Goal: Task Accomplishment & Management: Complete application form

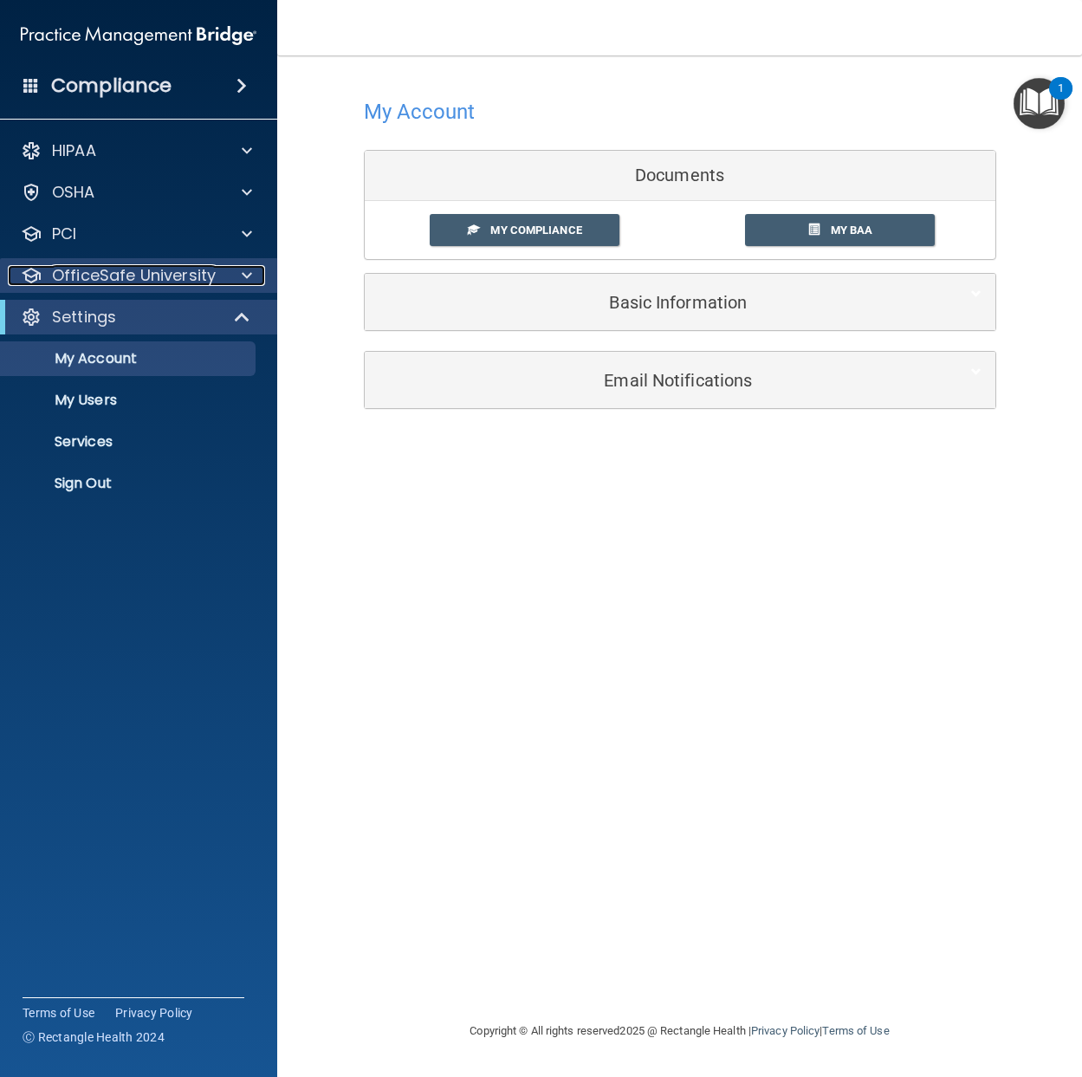
click at [207, 283] on p "OfficeSafe University" at bounding box center [134, 275] width 164 height 21
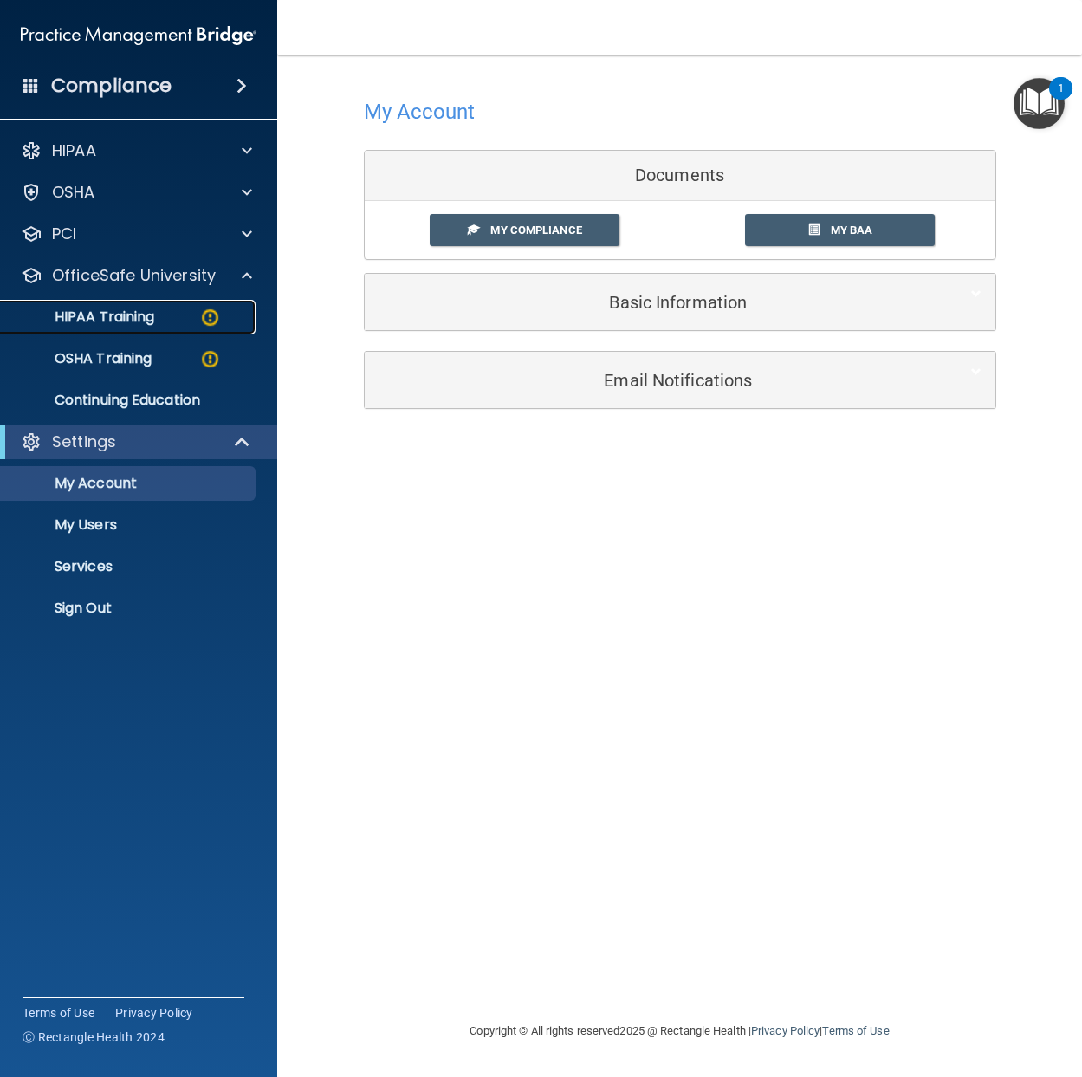
click at [202, 324] on img at bounding box center [210, 318] width 22 height 22
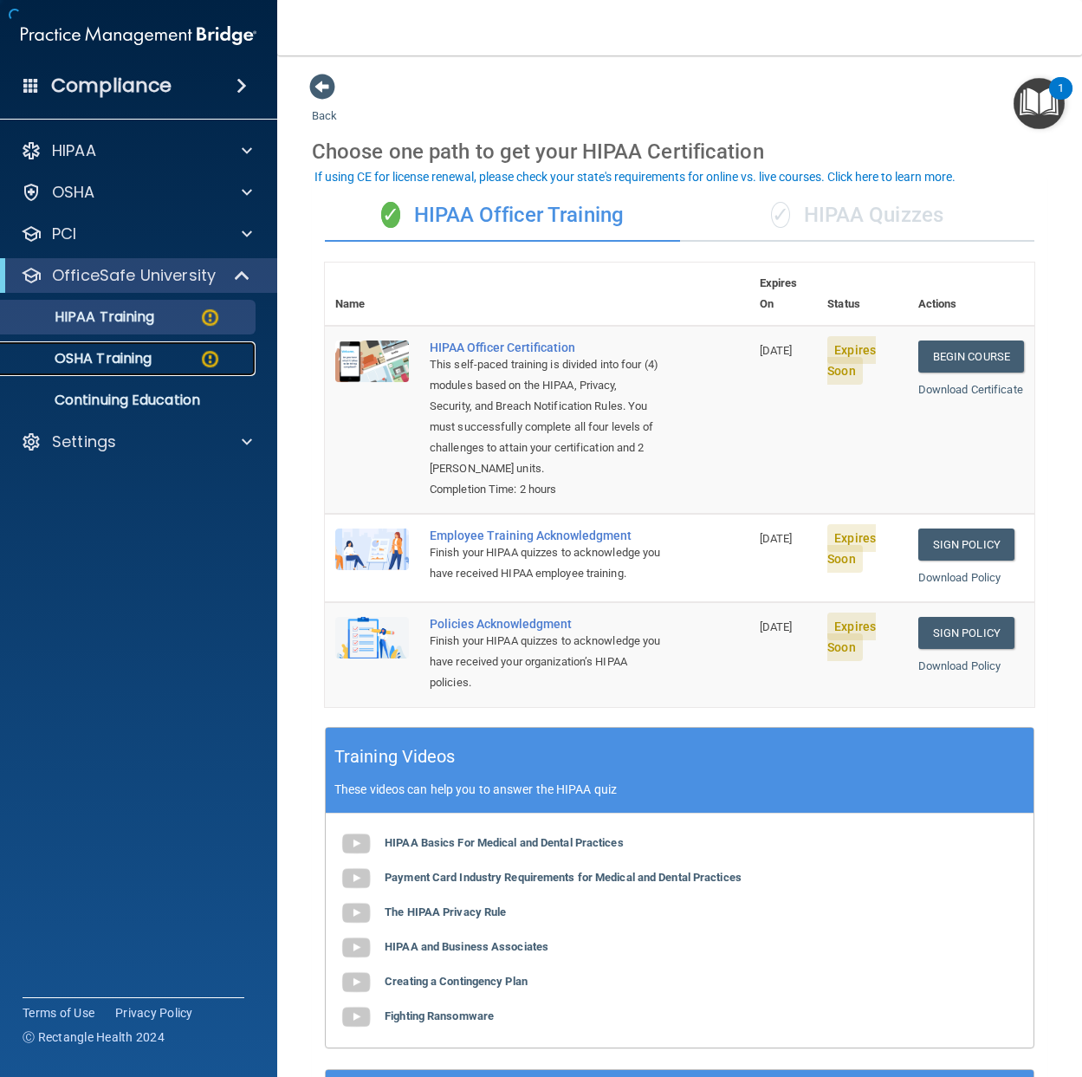
click at [198, 354] on div "OSHA Training" at bounding box center [129, 358] width 237 height 17
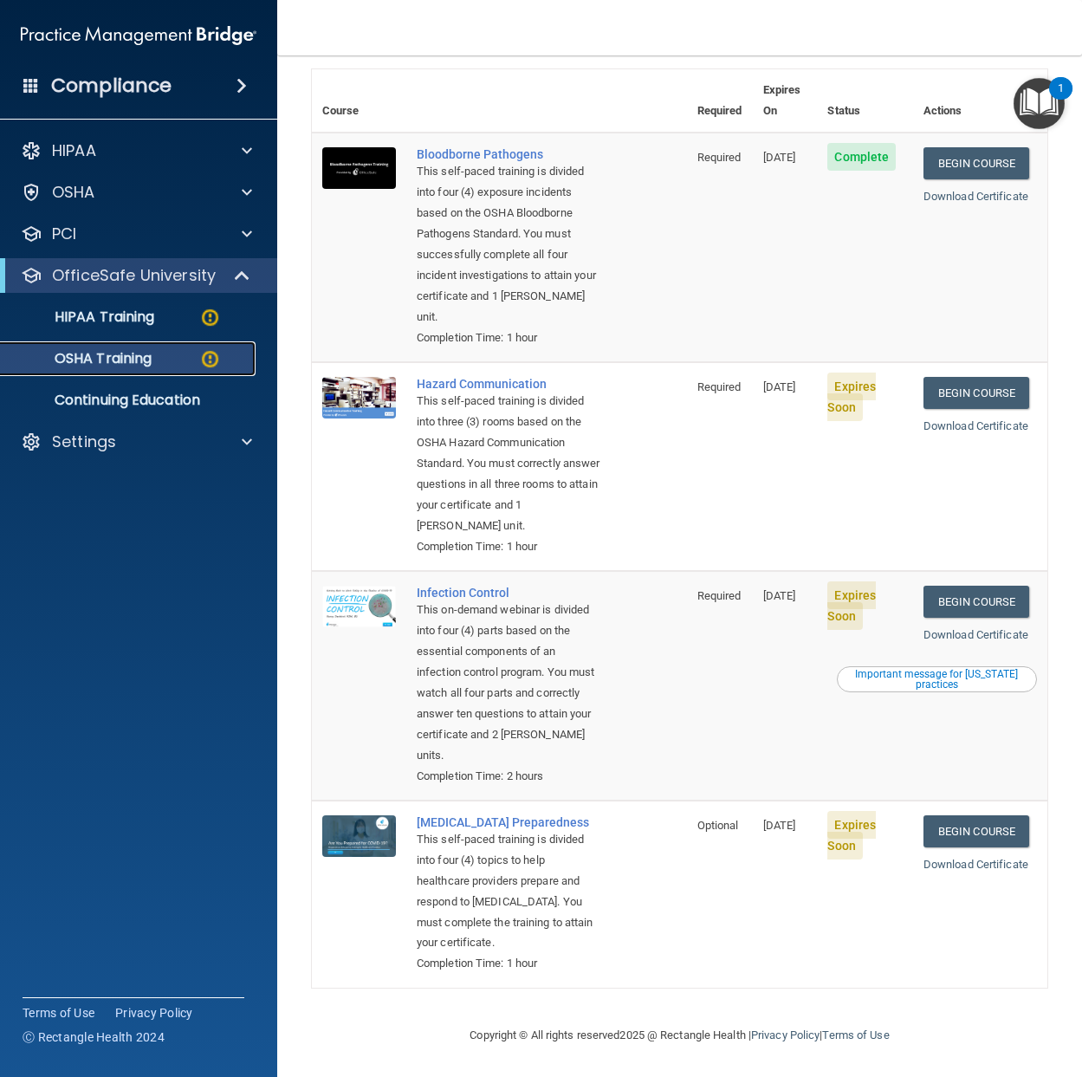
scroll to position [198, 0]
click at [964, 377] on link "Begin Course" at bounding box center [977, 393] width 106 height 32
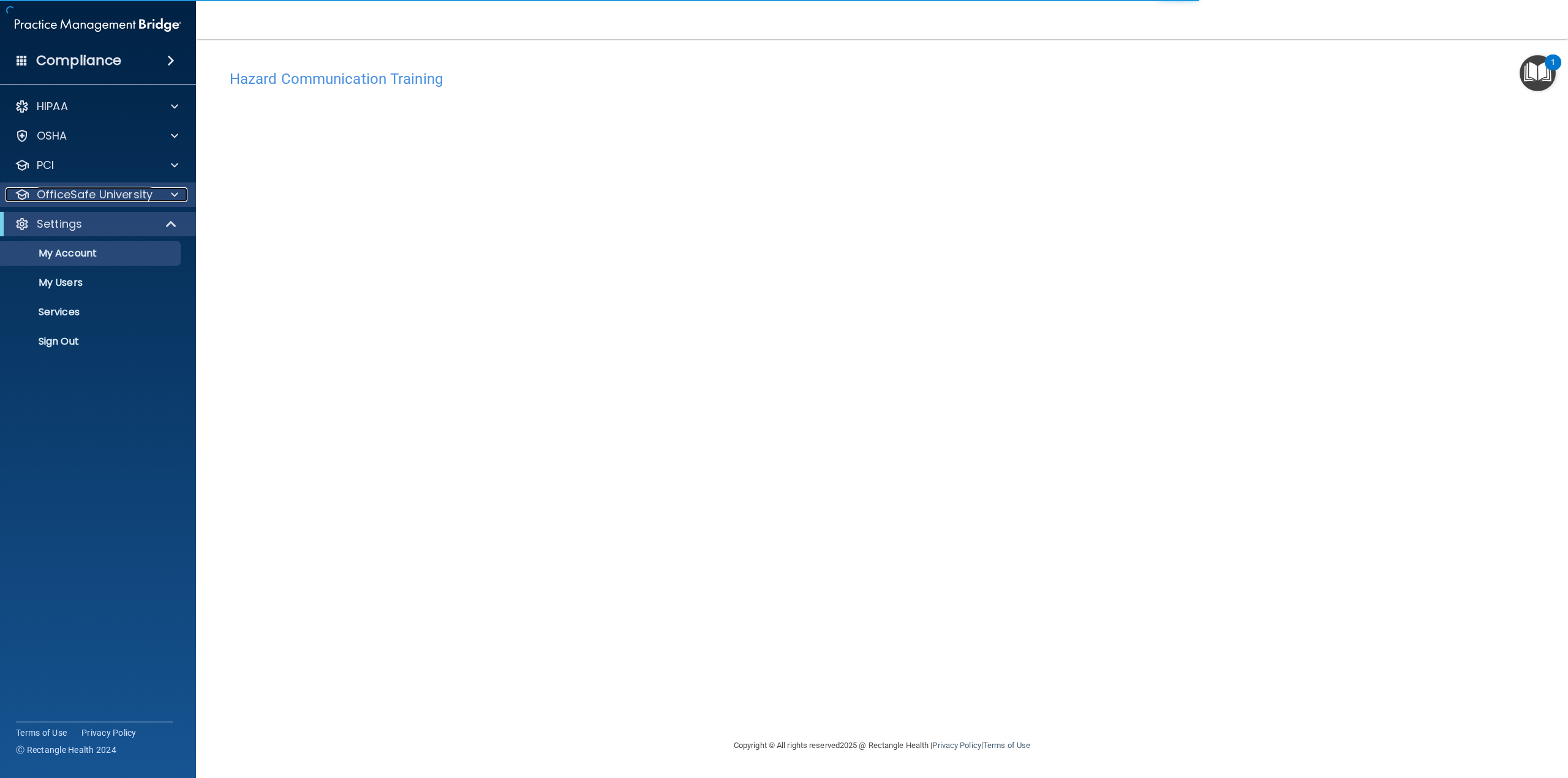
click at [158, 195] on div at bounding box center [172, 194] width 30 height 15
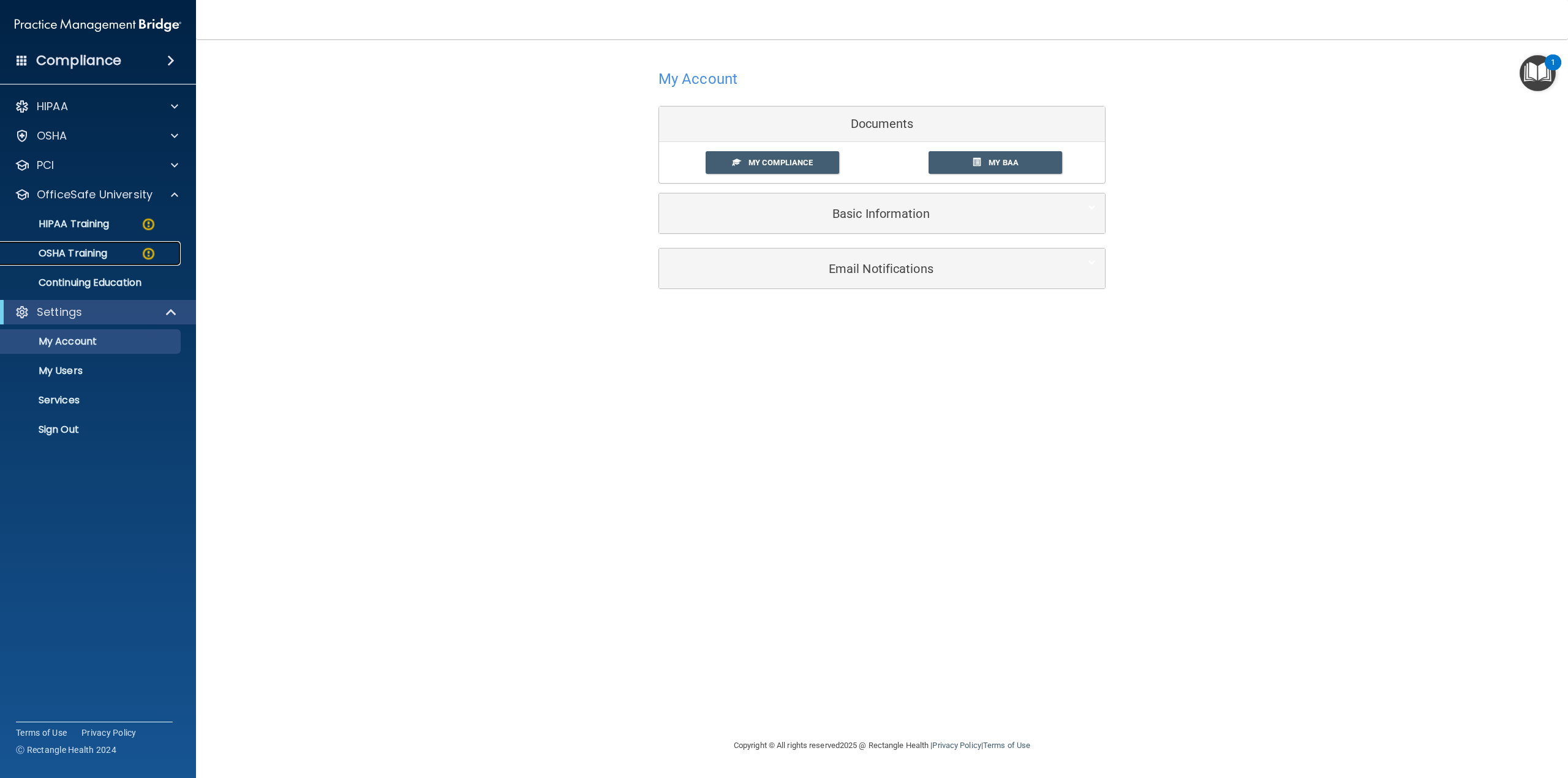
click at [110, 247] on div "OSHA Training" at bounding box center [91, 253] width 168 height 12
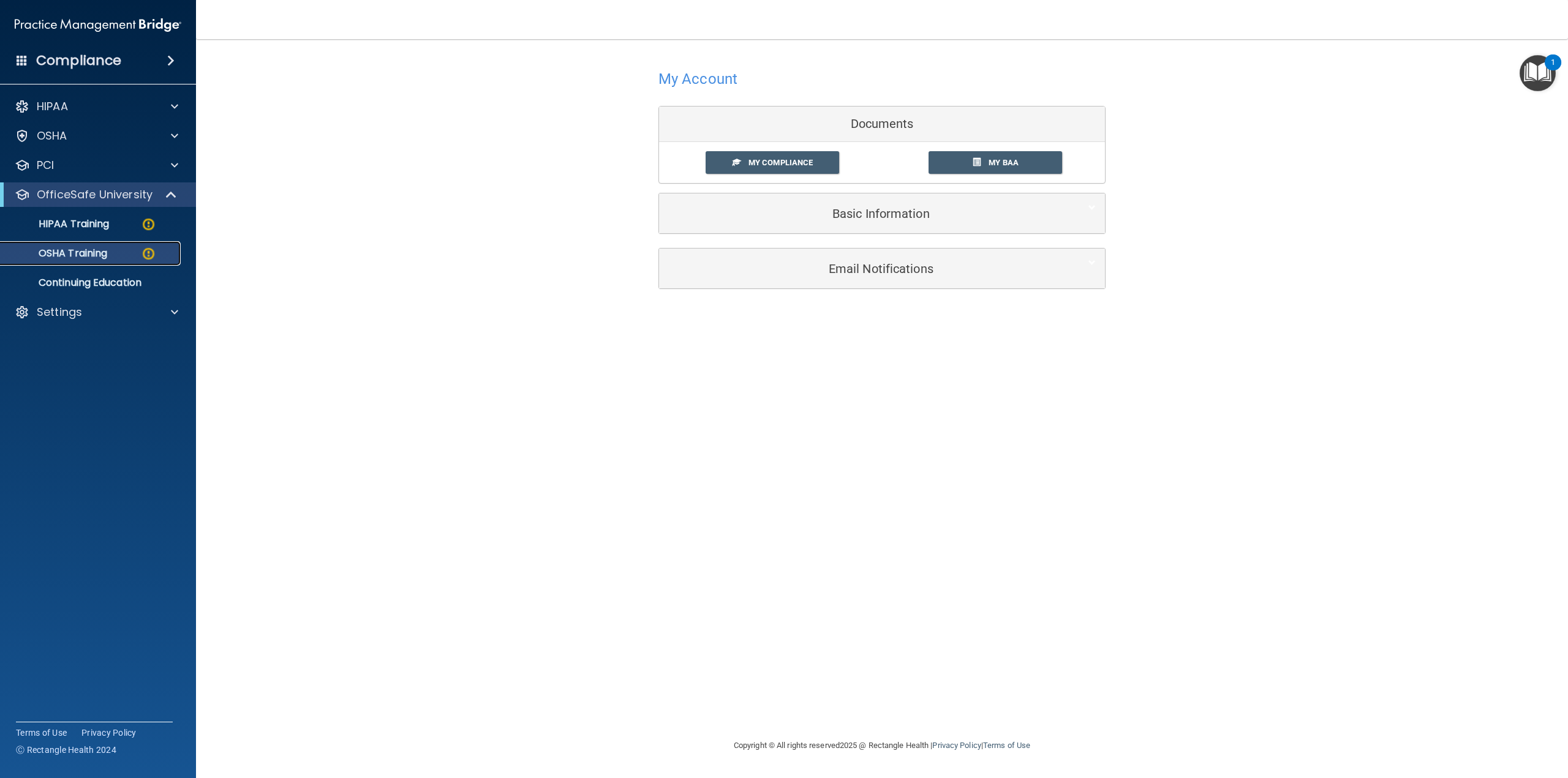
click at [100, 254] on p "OSHA Training" at bounding box center [57, 253] width 99 height 12
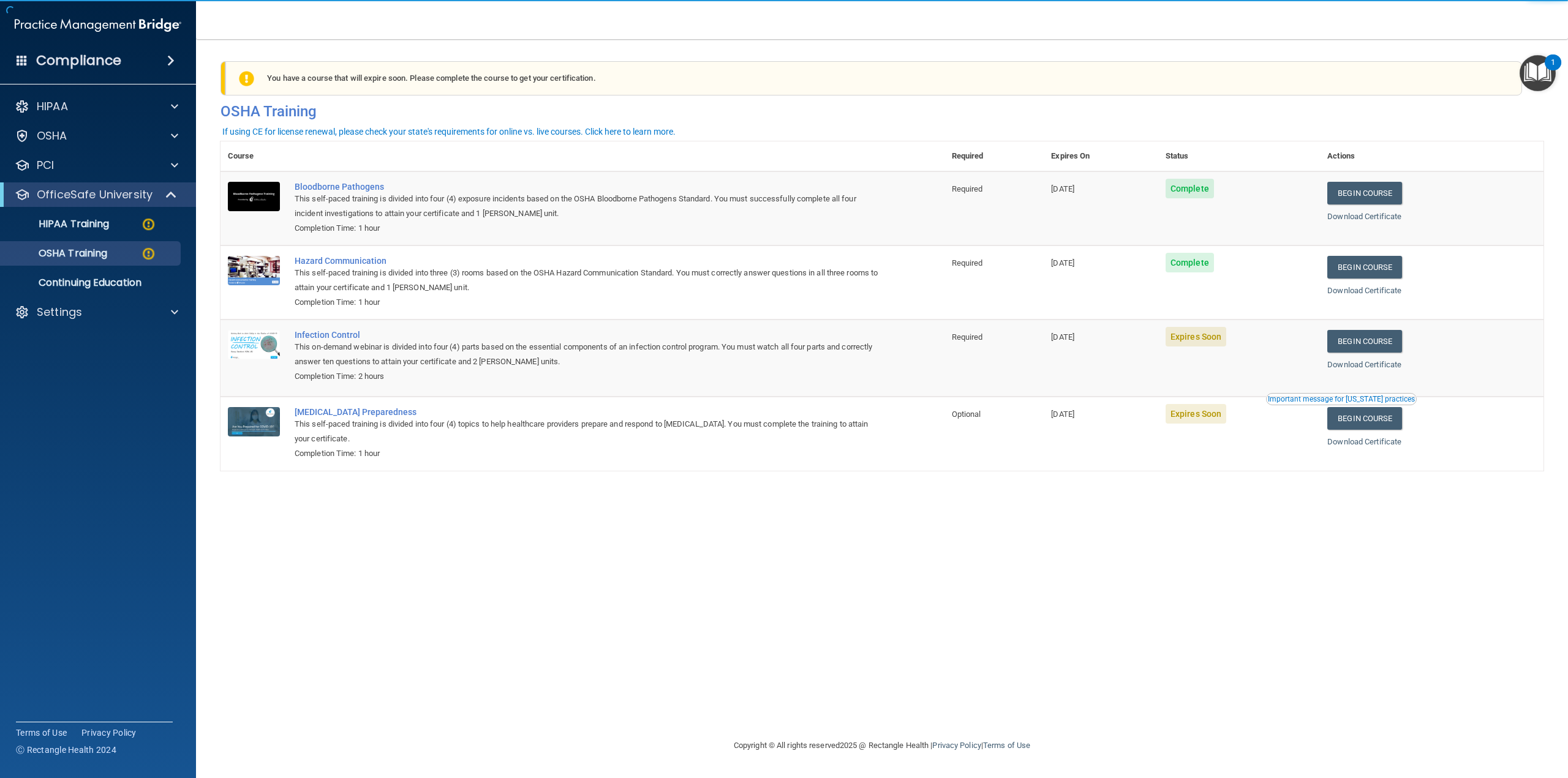
click at [764, 347] on td "Expires Soon" at bounding box center [1239, 358] width 162 height 77
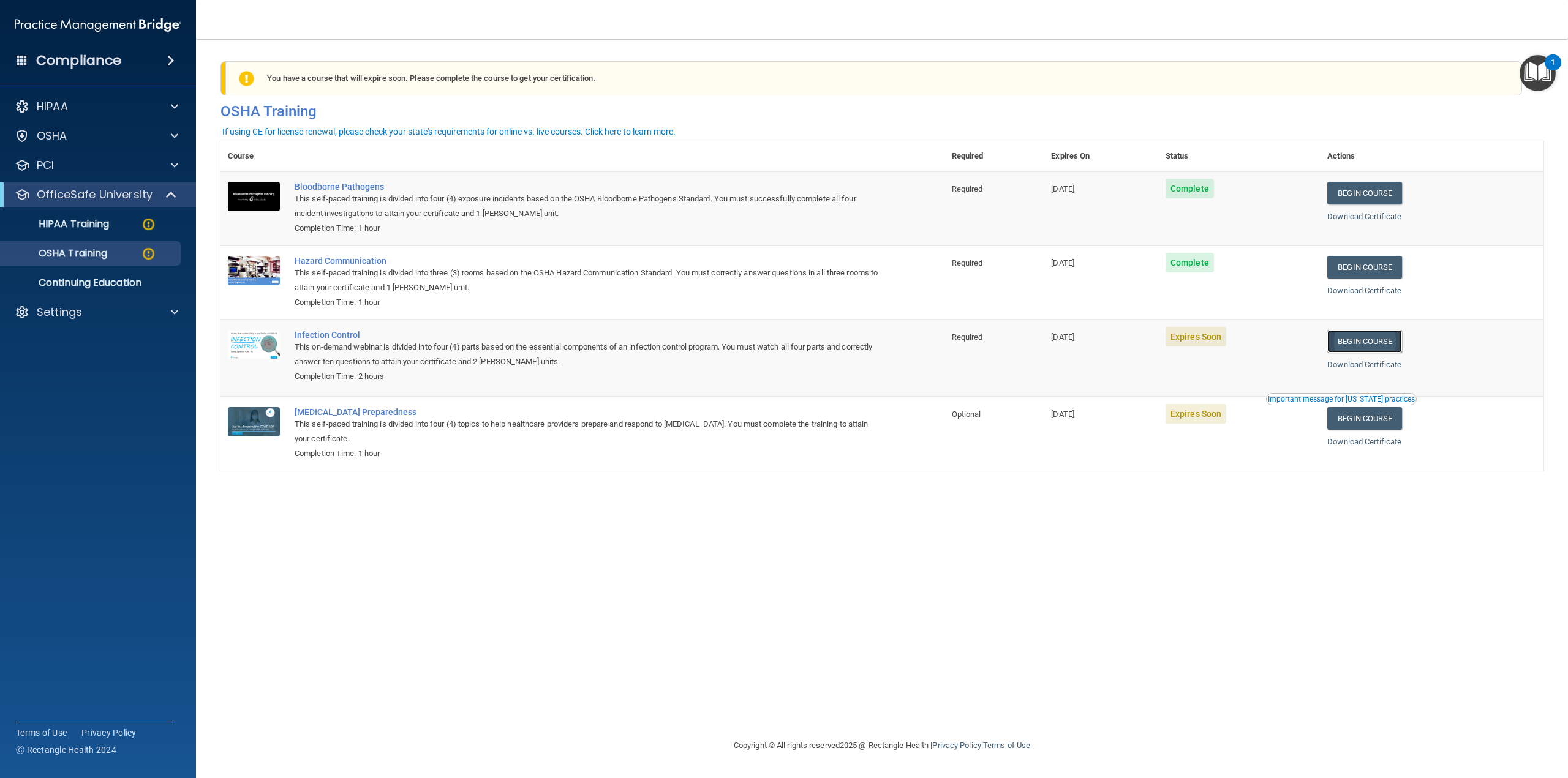
click at [764, 343] on link "Begin Course" at bounding box center [1365, 341] width 75 height 23
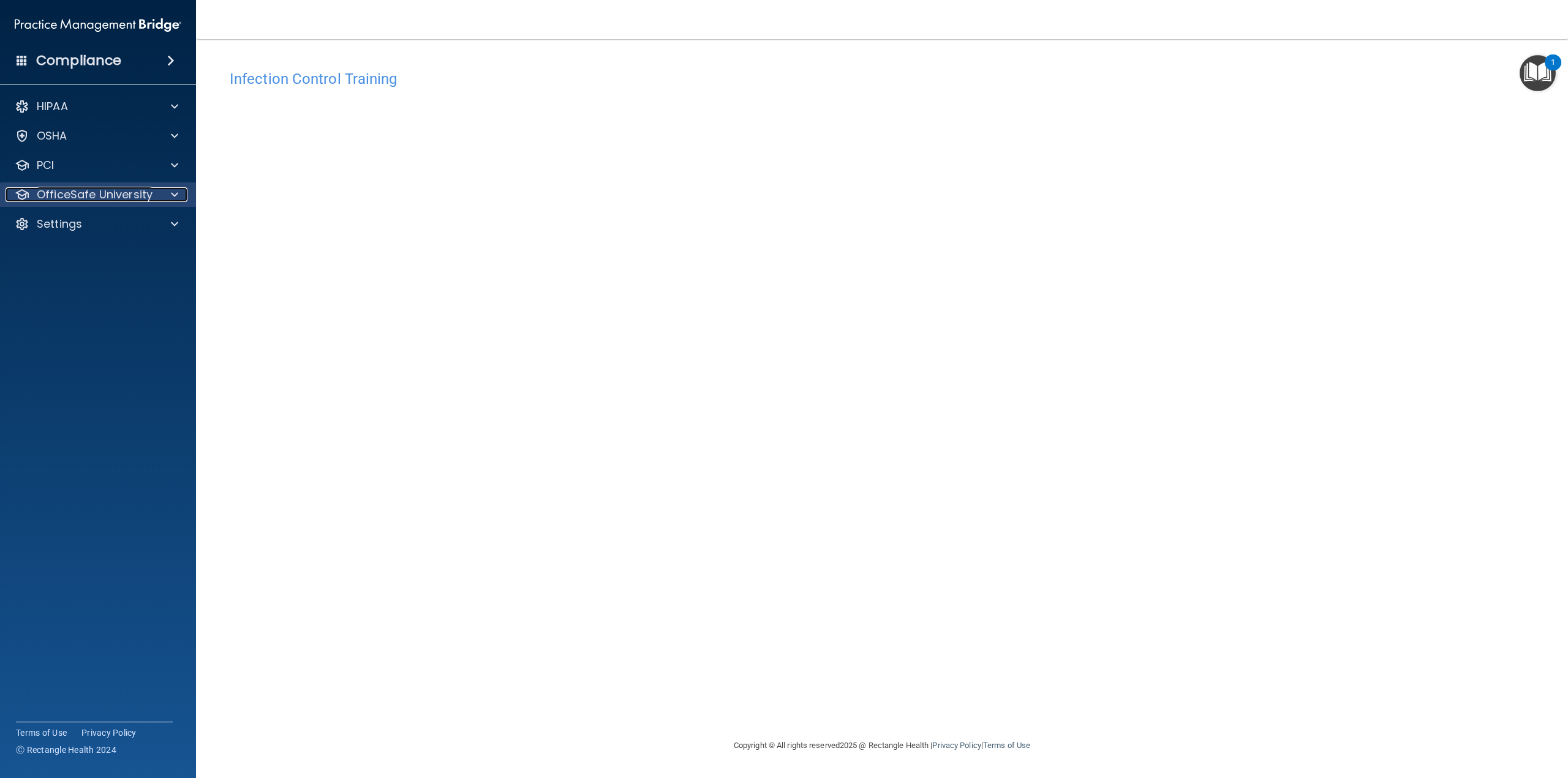
click at [101, 187] on p "OfficeSafe University" at bounding box center [95, 194] width 116 height 15
click at [100, 247] on p "OSHA Training" at bounding box center [57, 253] width 99 height 12
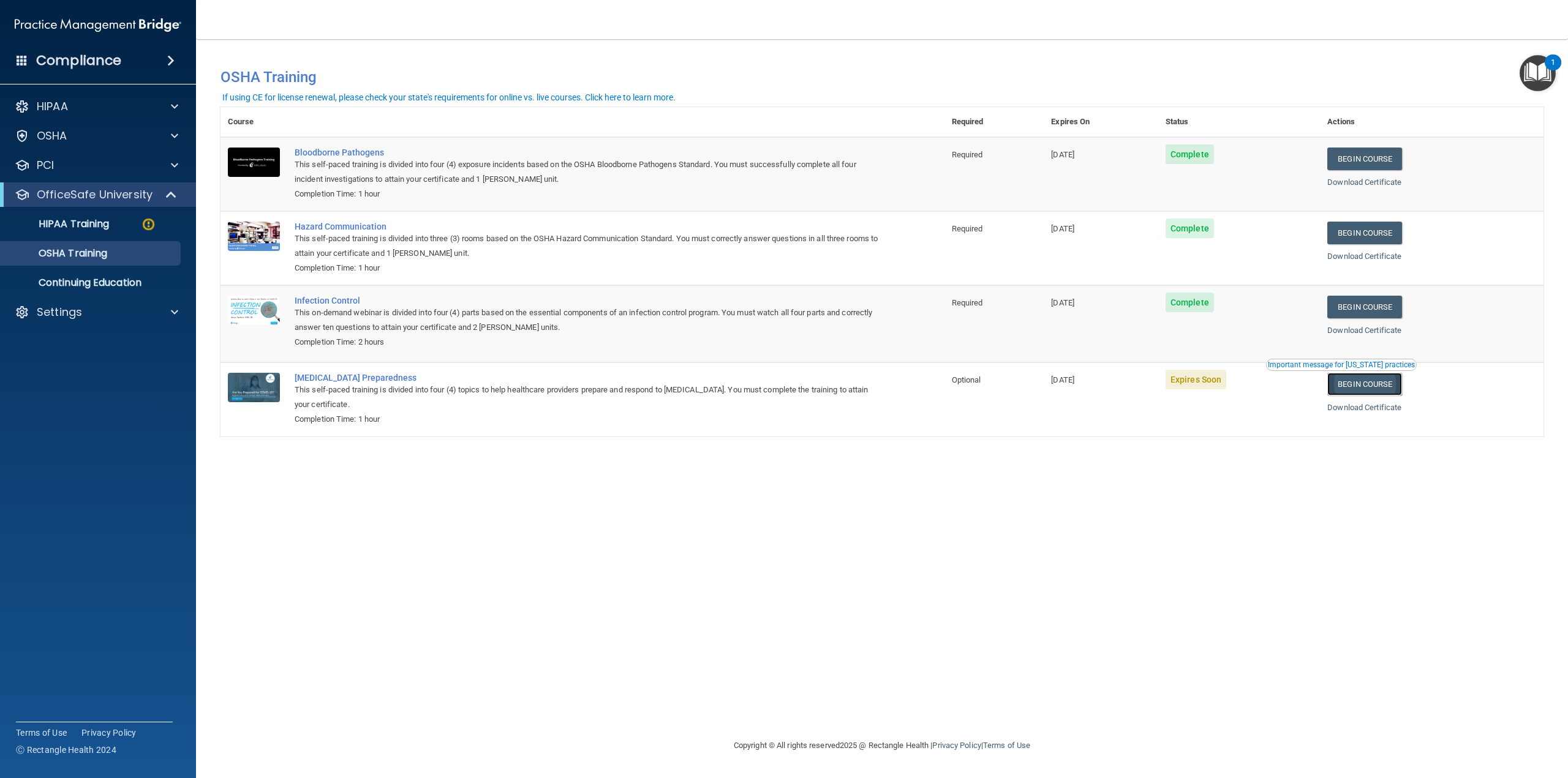
click at [1369, 384] on link "Begin Course" at bounding box center [1365, 384] width 75 height 23
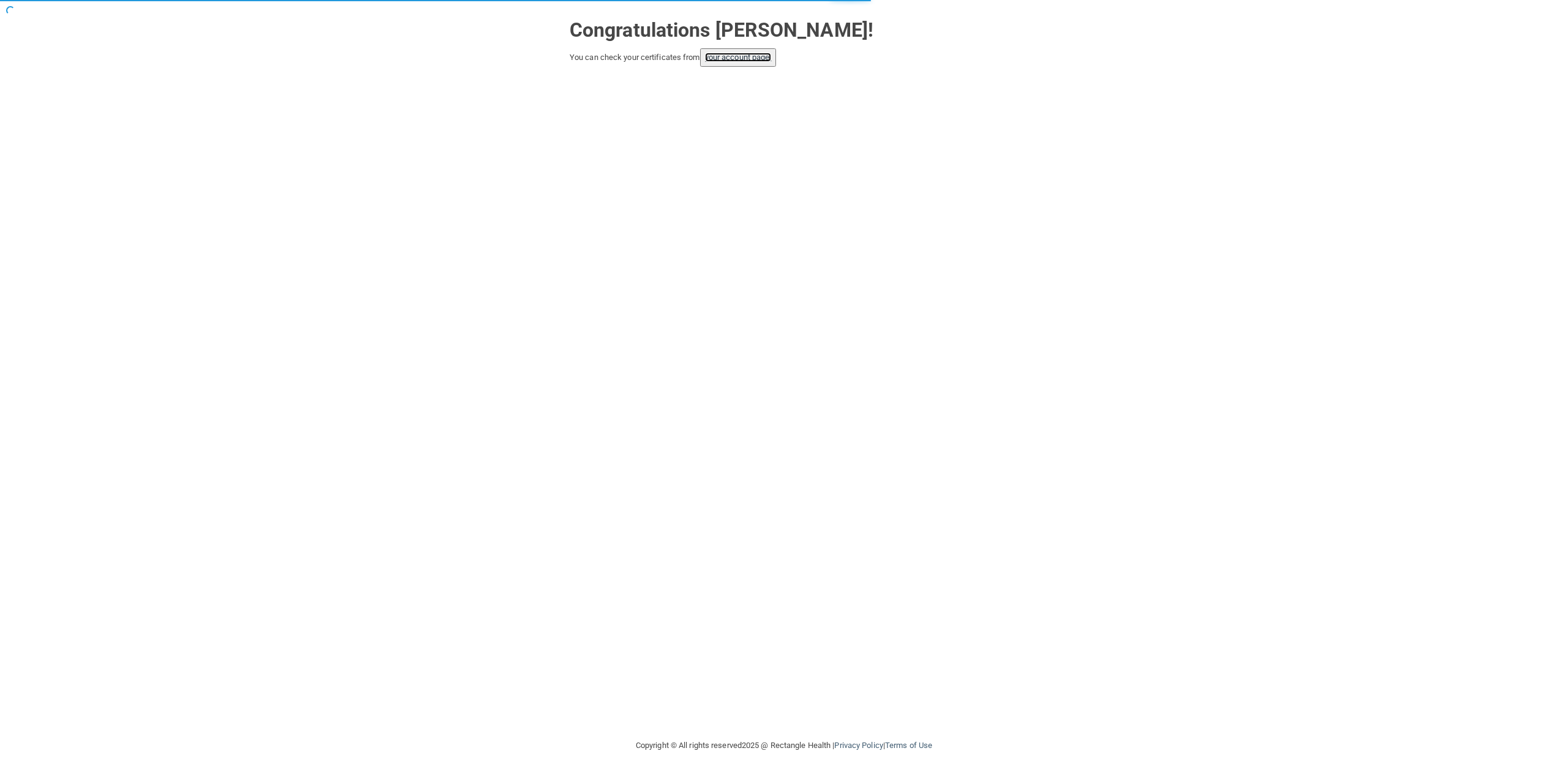
click at [738, 59] on link "your account page!" at bounding box center [738, 57] width 66 height 9
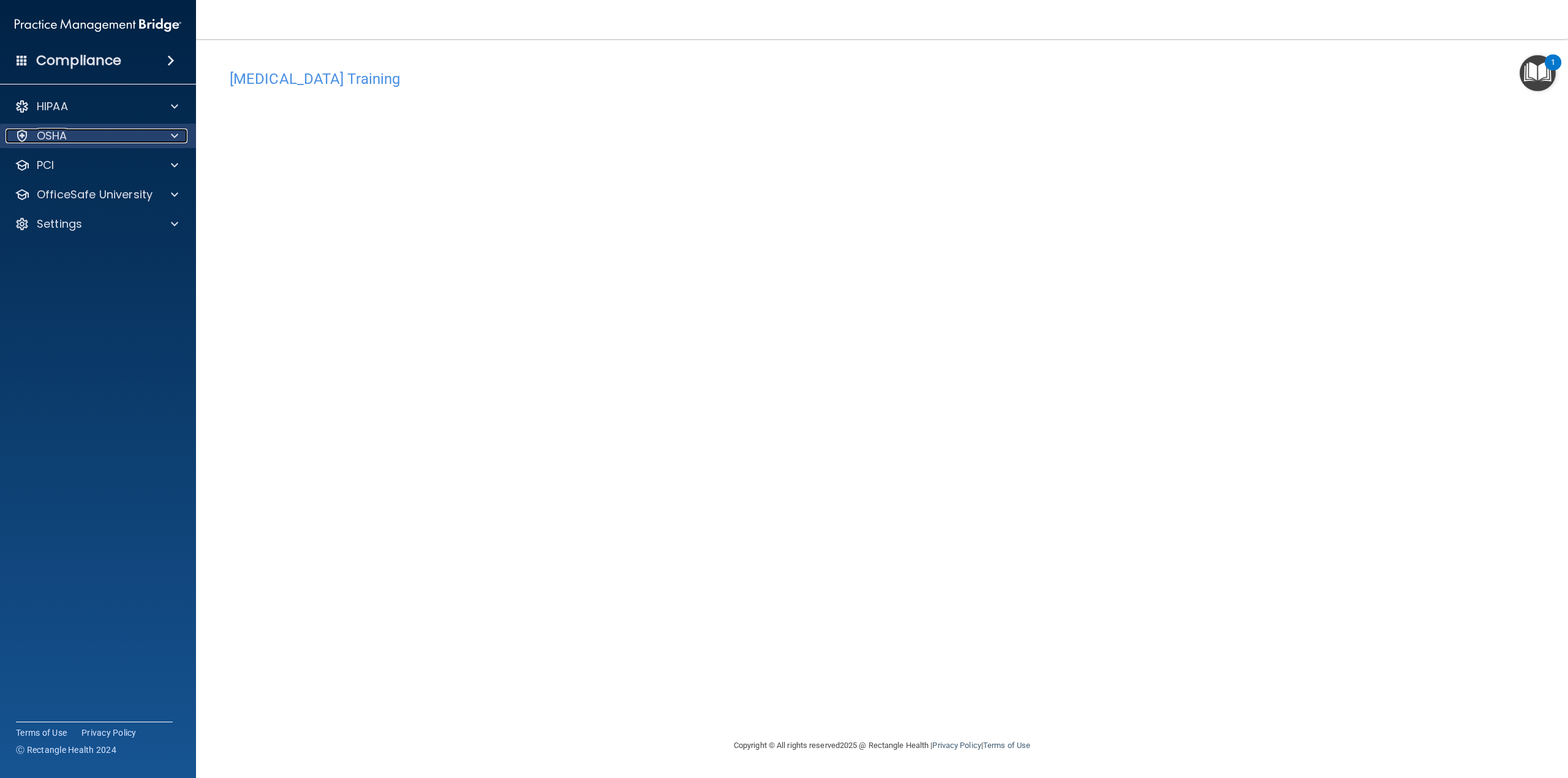
click at [141, 137] on div "OSHA" at bounding box center [81, 136] width 152 height 15
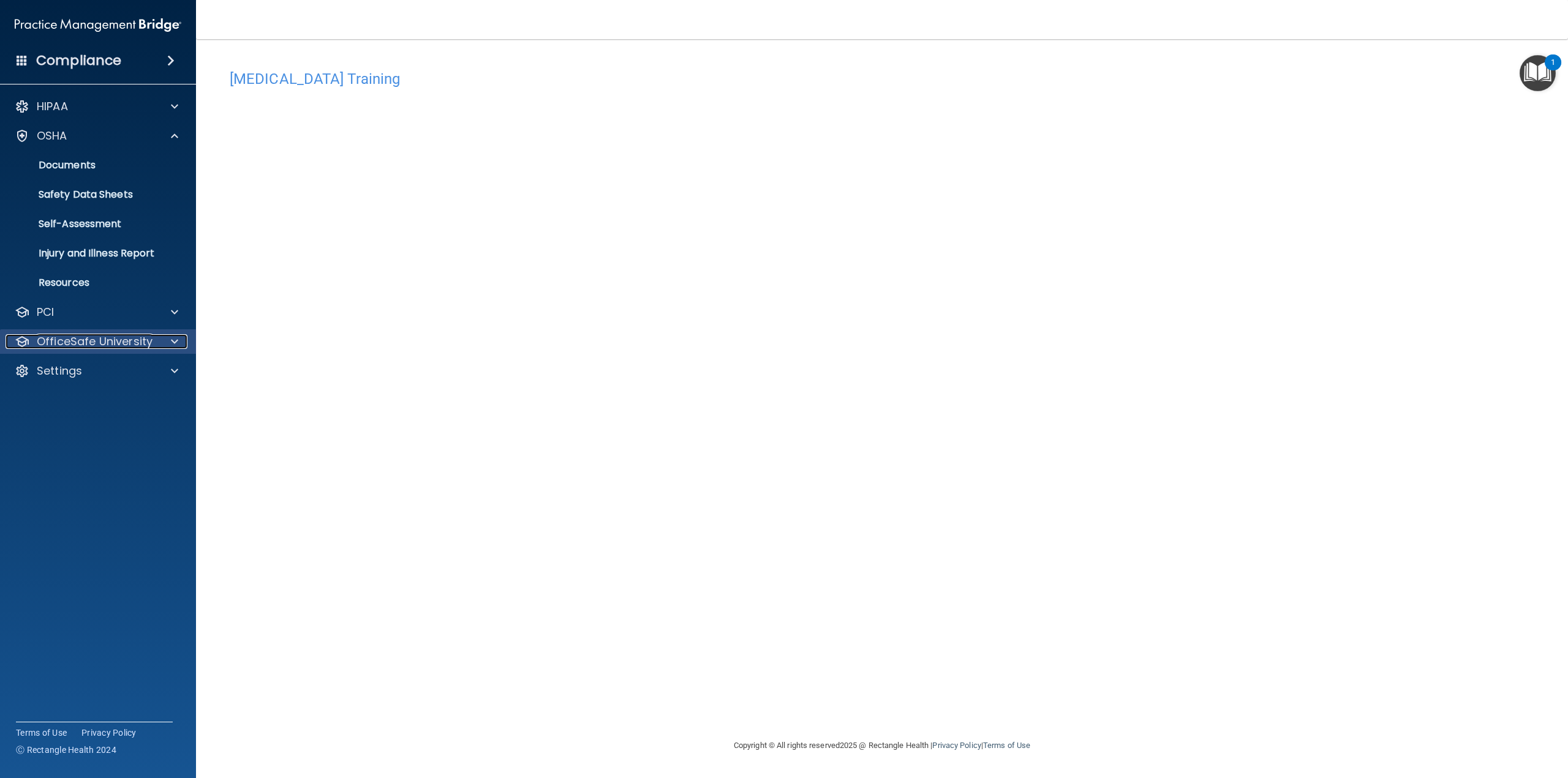
click at [133, 341] on p "OfficeSafe University" at bounding box center [95, 341] width 116 height 15
click at [136, 397] on div "OSHA Training" at bounding box center [91, 400] width 168 height 12
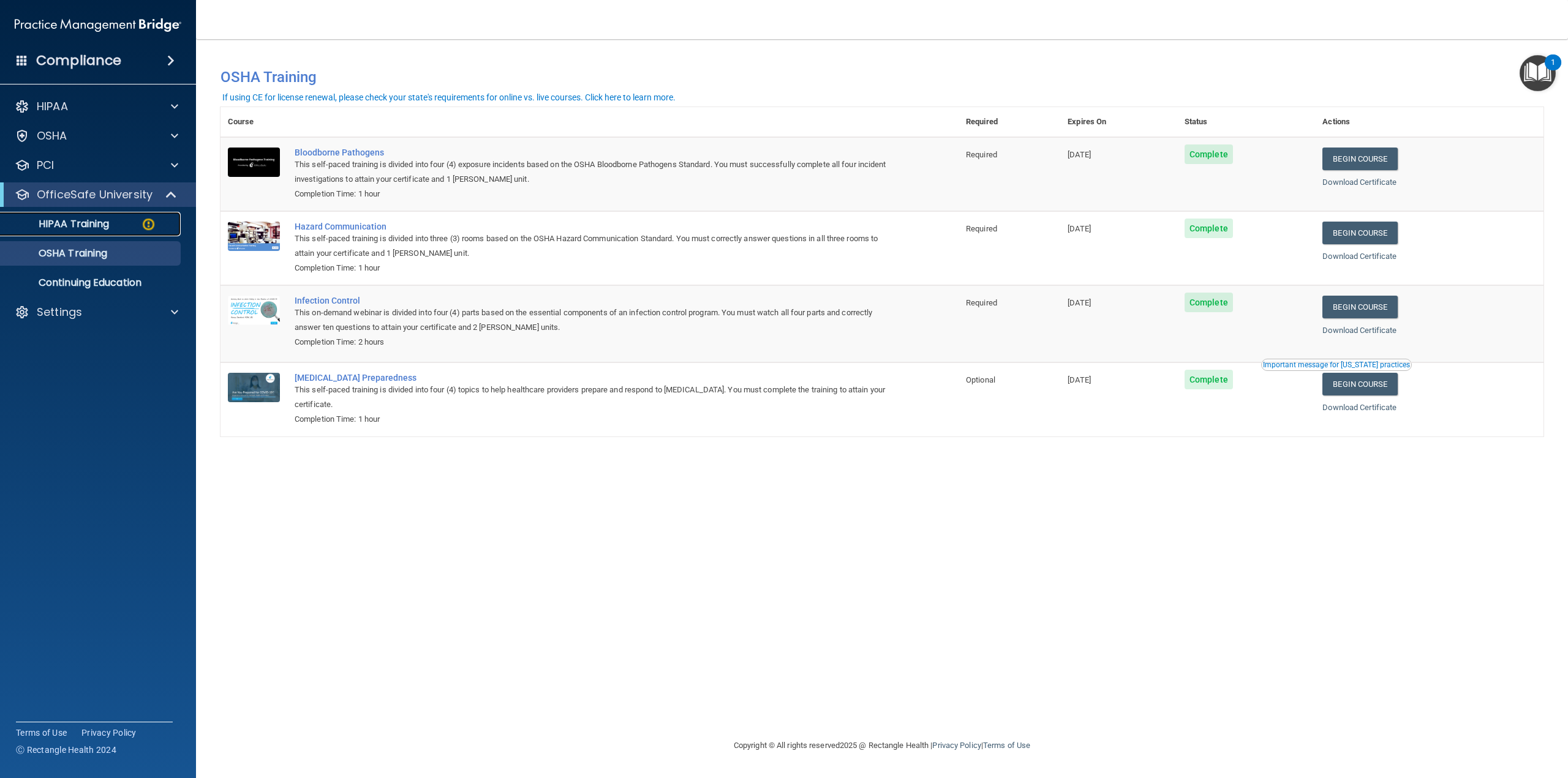
click at [117, 223] on div "HIPAA Training" at bounding box center [91, 224] width 168 height 12
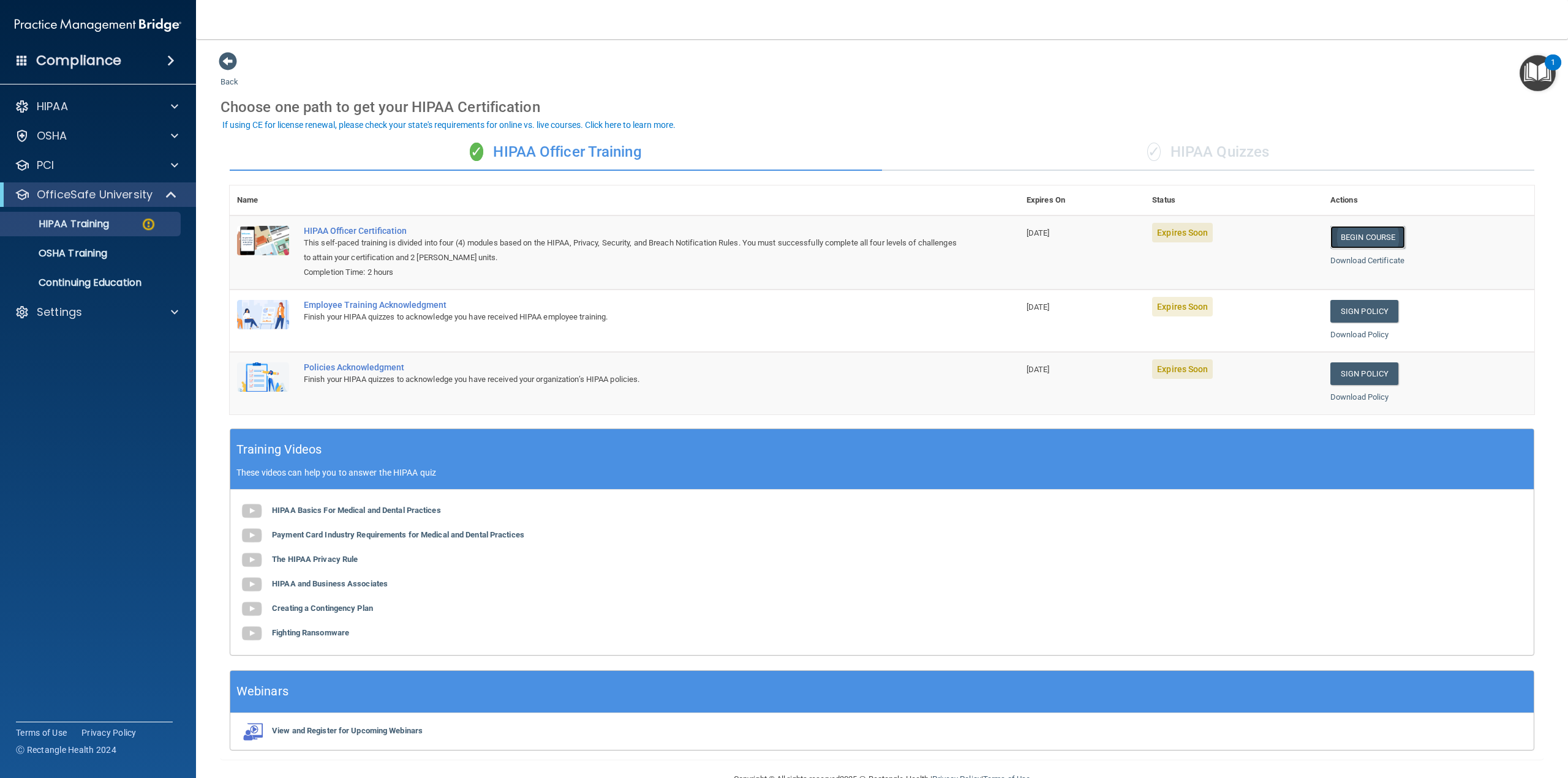
click at [1344, 239] on link "Begin Course" at bounding box center [1368, 237] width 75 height 23
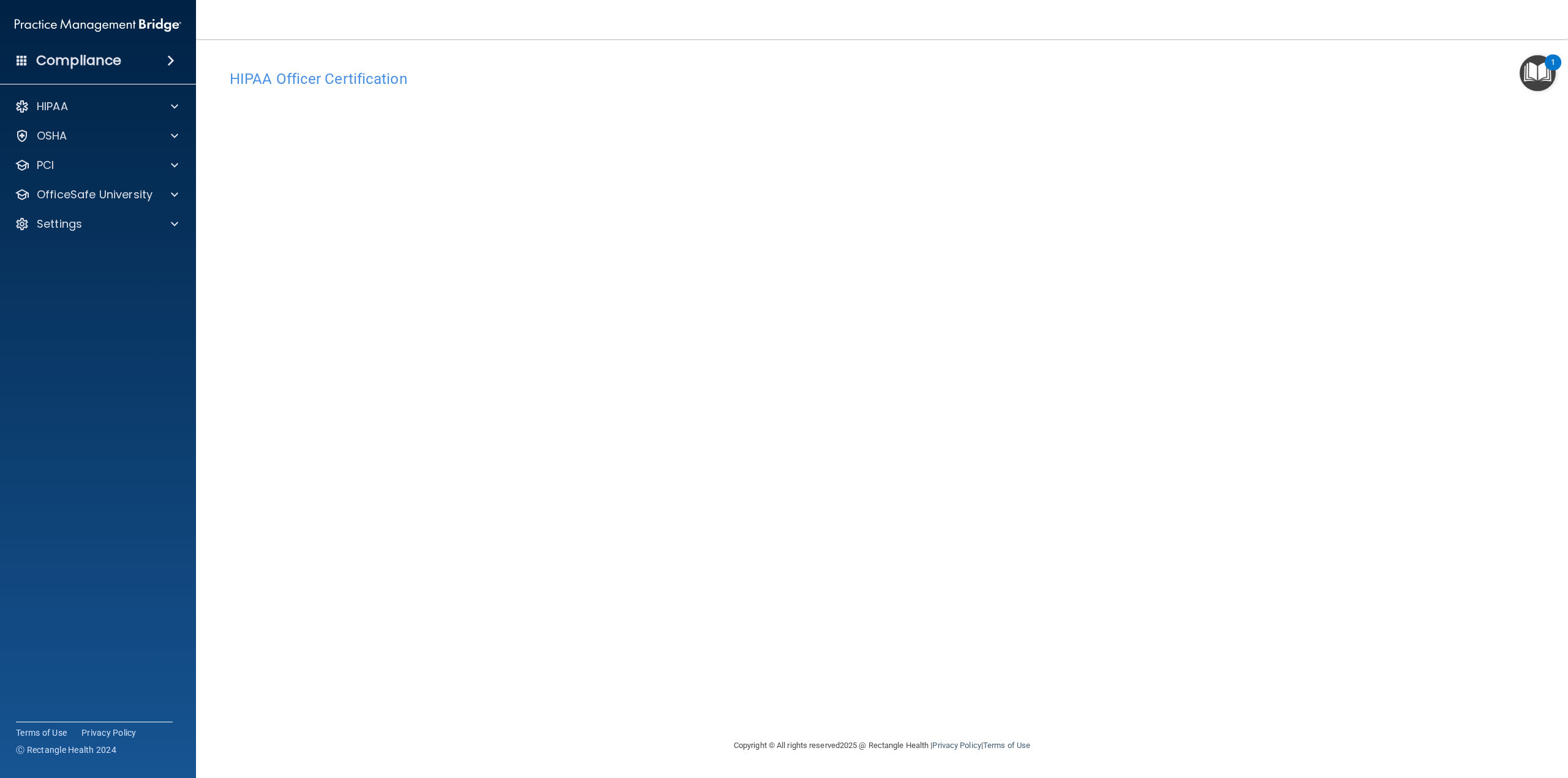
click at [361, 83] on h4 "HIPAA Officer Certification" at bounding box center [882, 79] width 1305 height 16
click at [151, 192] on div "OfficeSafe University" at bounding box center [81, 194] width 152 height 15
click at [140, 249] on div "OSHA Training" at bounding box center [91, 253] width 168 height 12
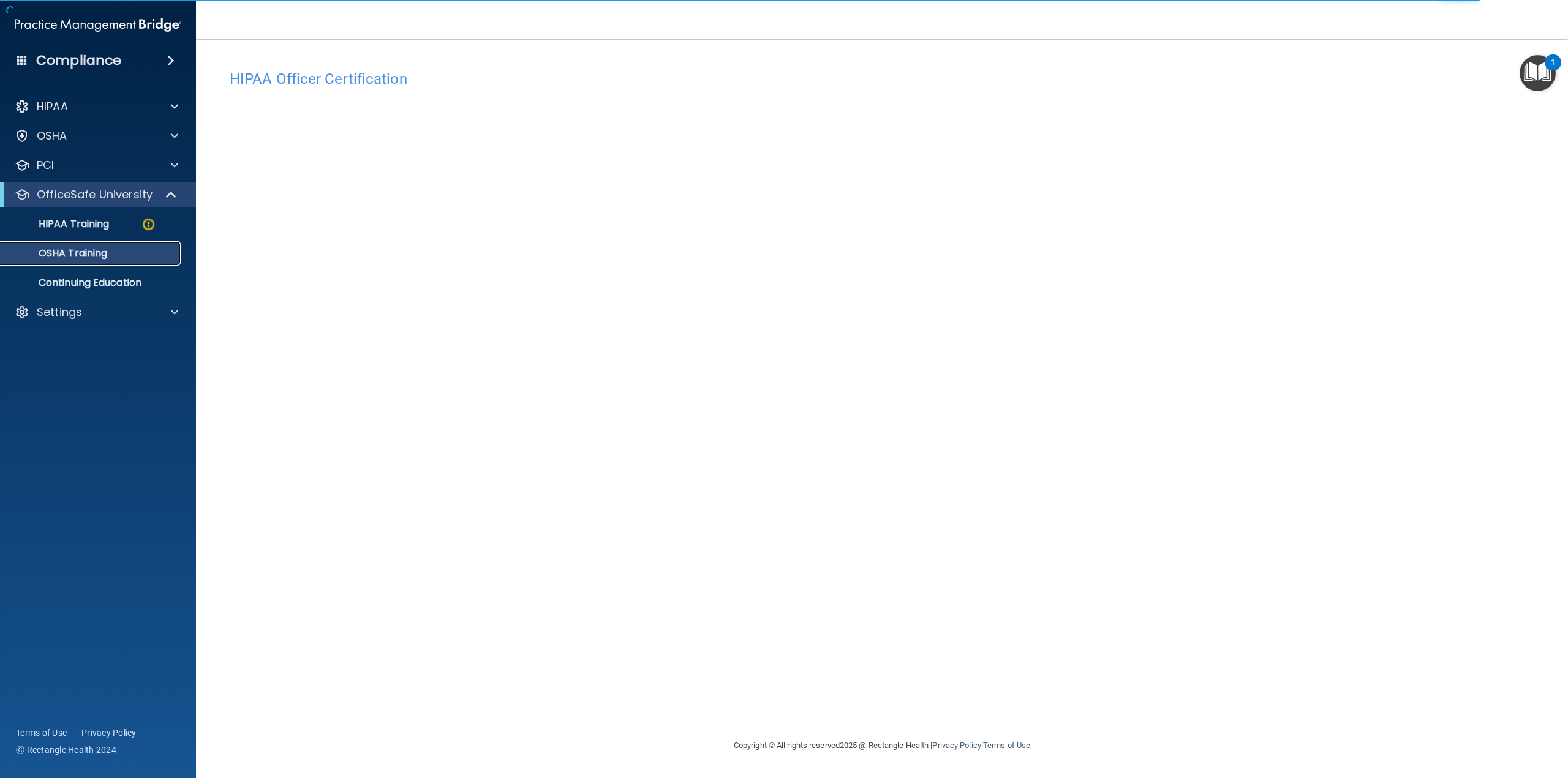
click at [102, 256] on p "OSHA Training" at bounding box center [57, 253] width 99 height 12
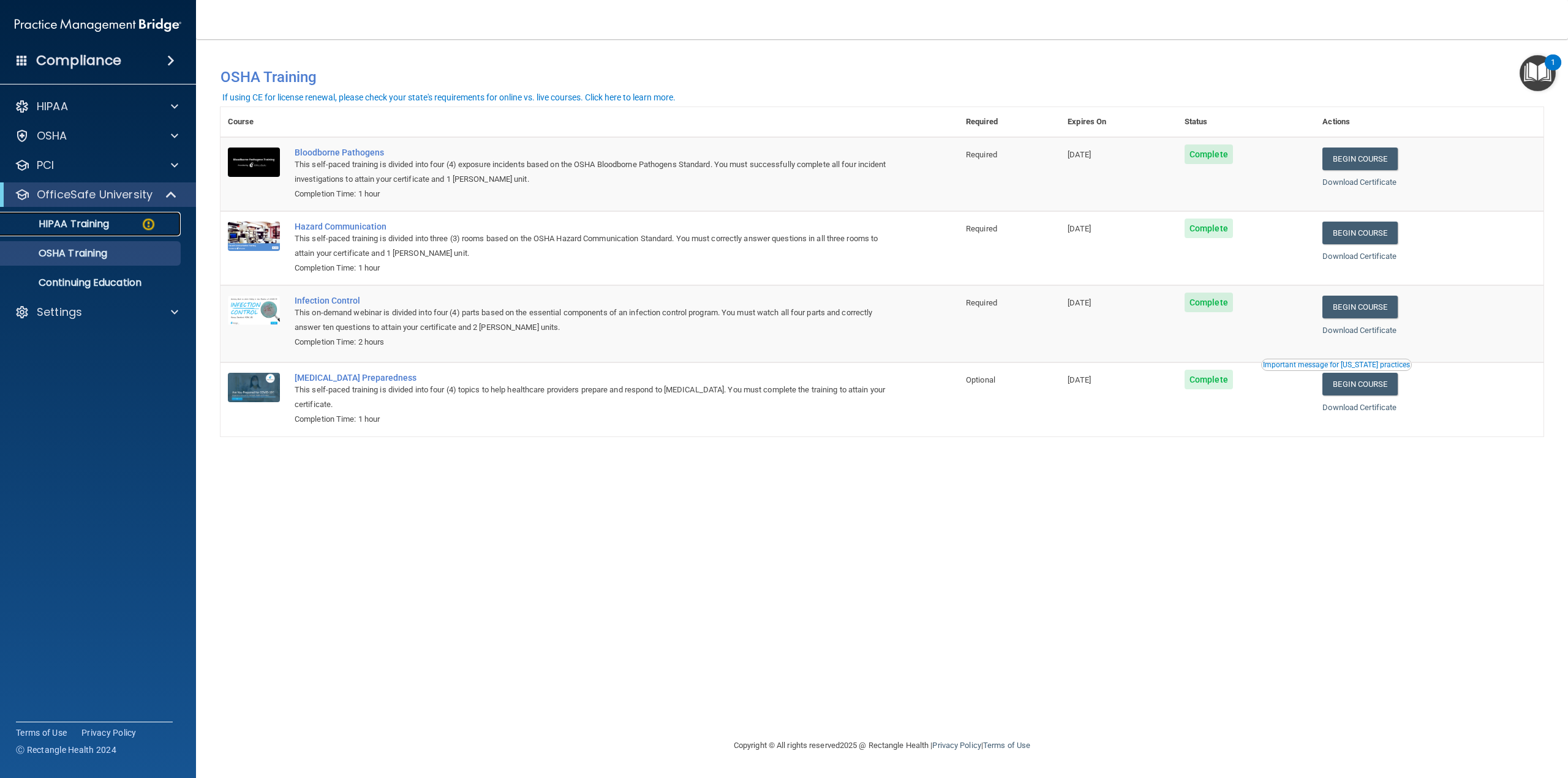
click at [137, 223] on div "HIPAA Training" at bounding box center [91, 224] width 168 height 12
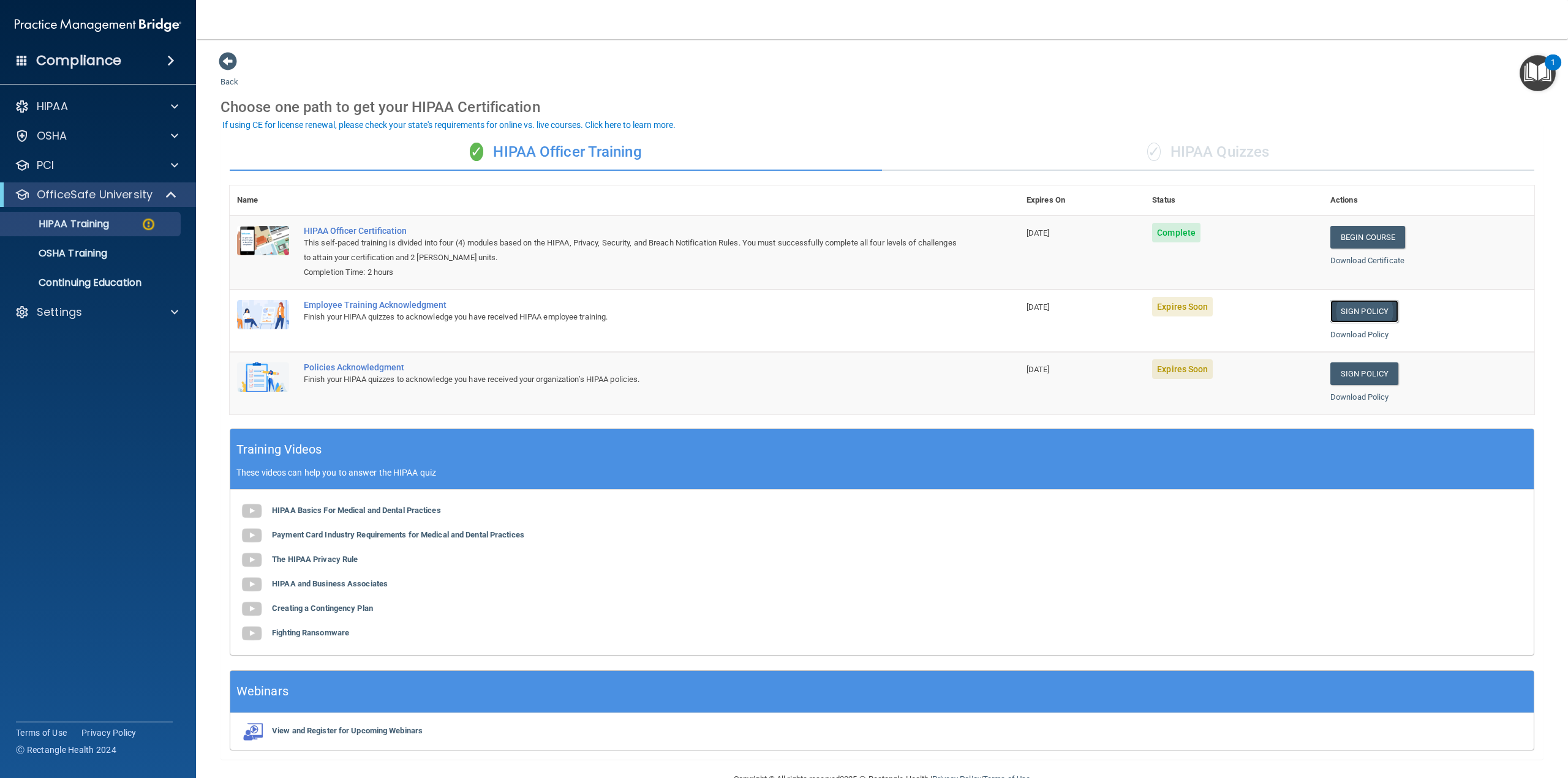
click at [1365, 315] on link "Sign Policy" at bounding box center [1364, 312] width 68 height 23
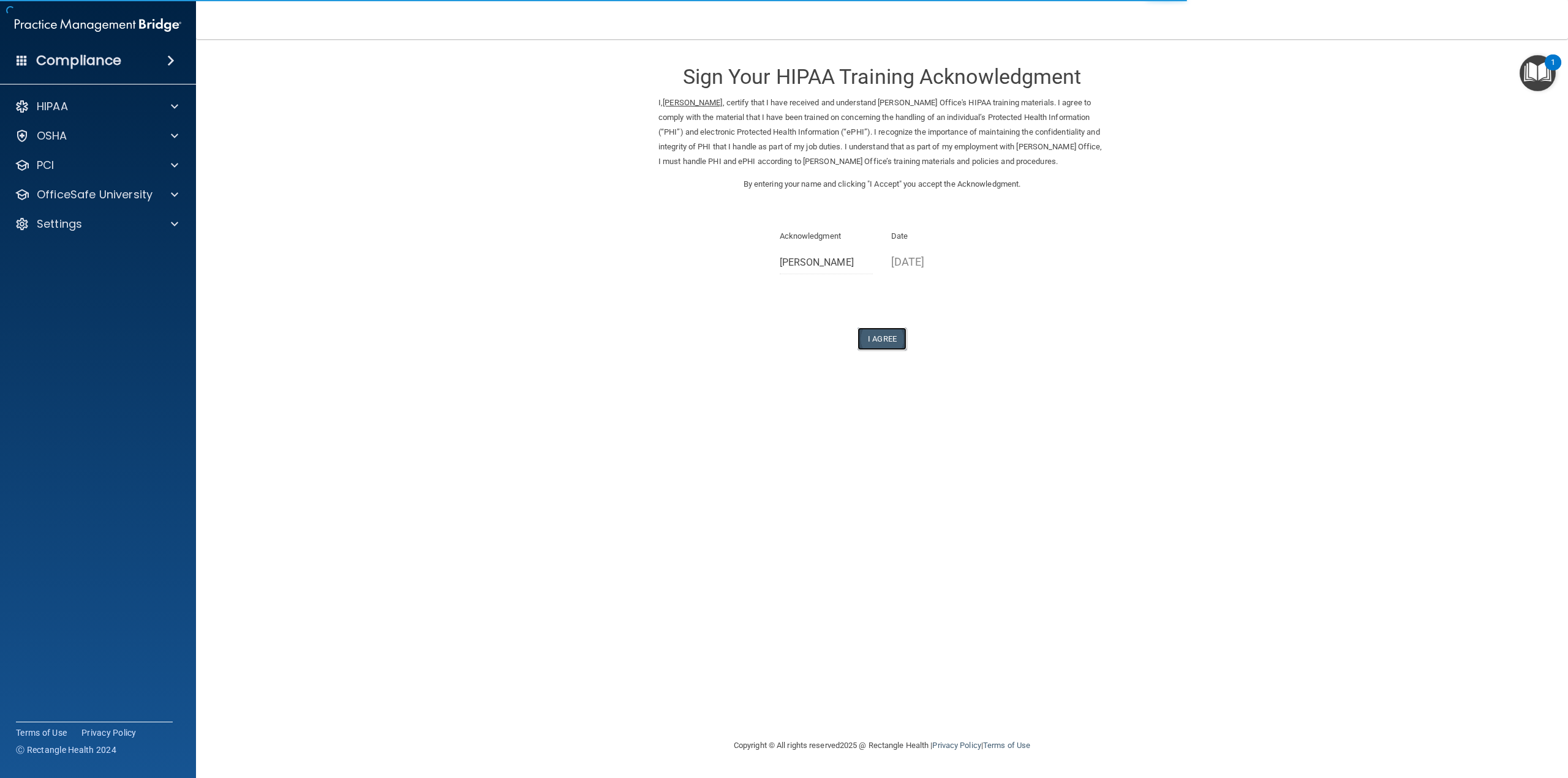
click at [874, 338] on button "I Agree" at bounding box center [882, 339] width 49 height 23
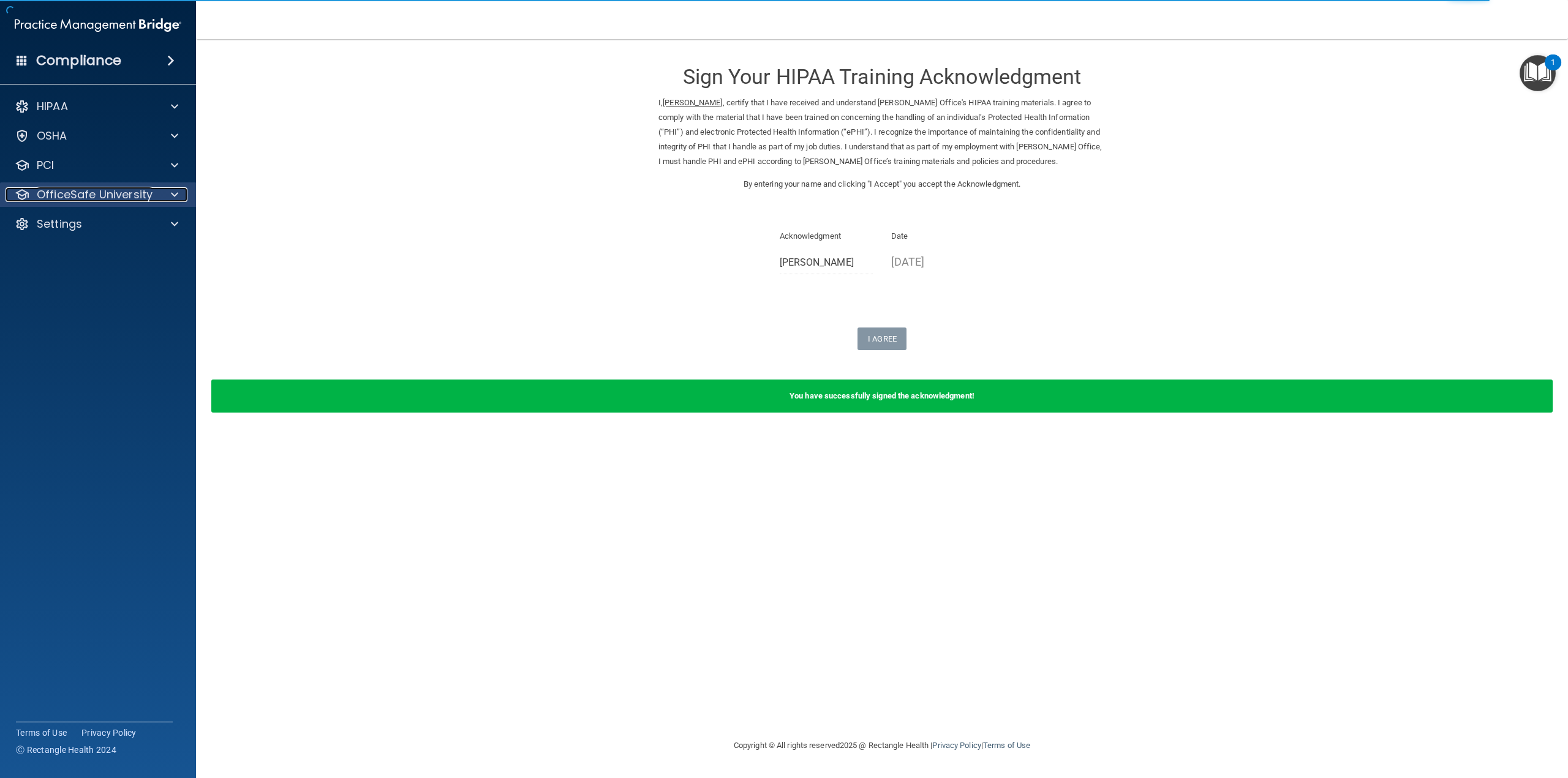
click at [146, 200] on p "OfficeSafe University" at bounding box center [95, 194] width 116 height 15
click at [145, 228] on img at bounding box center [148, 225] width 16 height 16
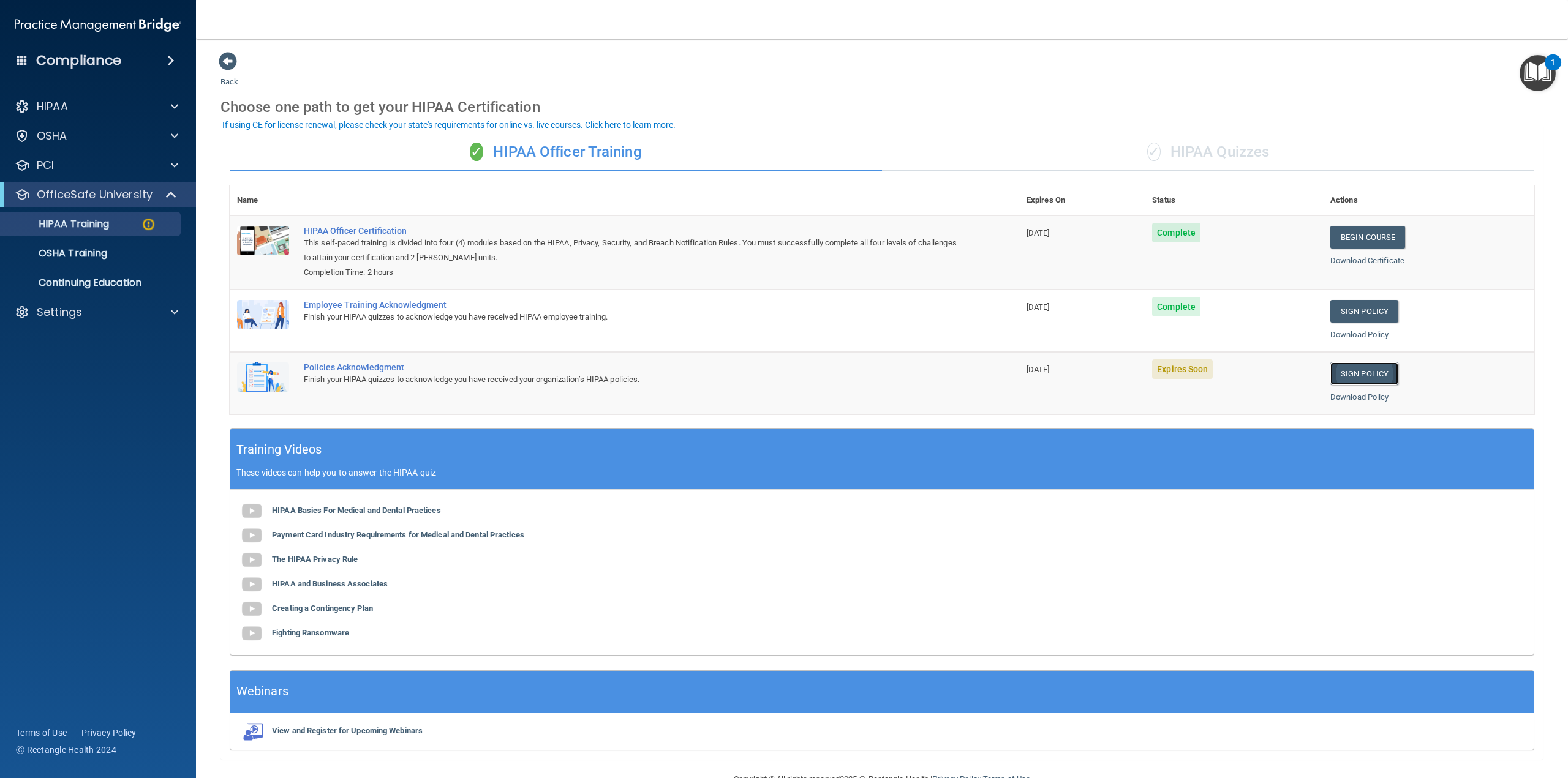
click at [1335, 368] on link "Sign Policy" at bounding box center [1364, 374] width 68 height 23
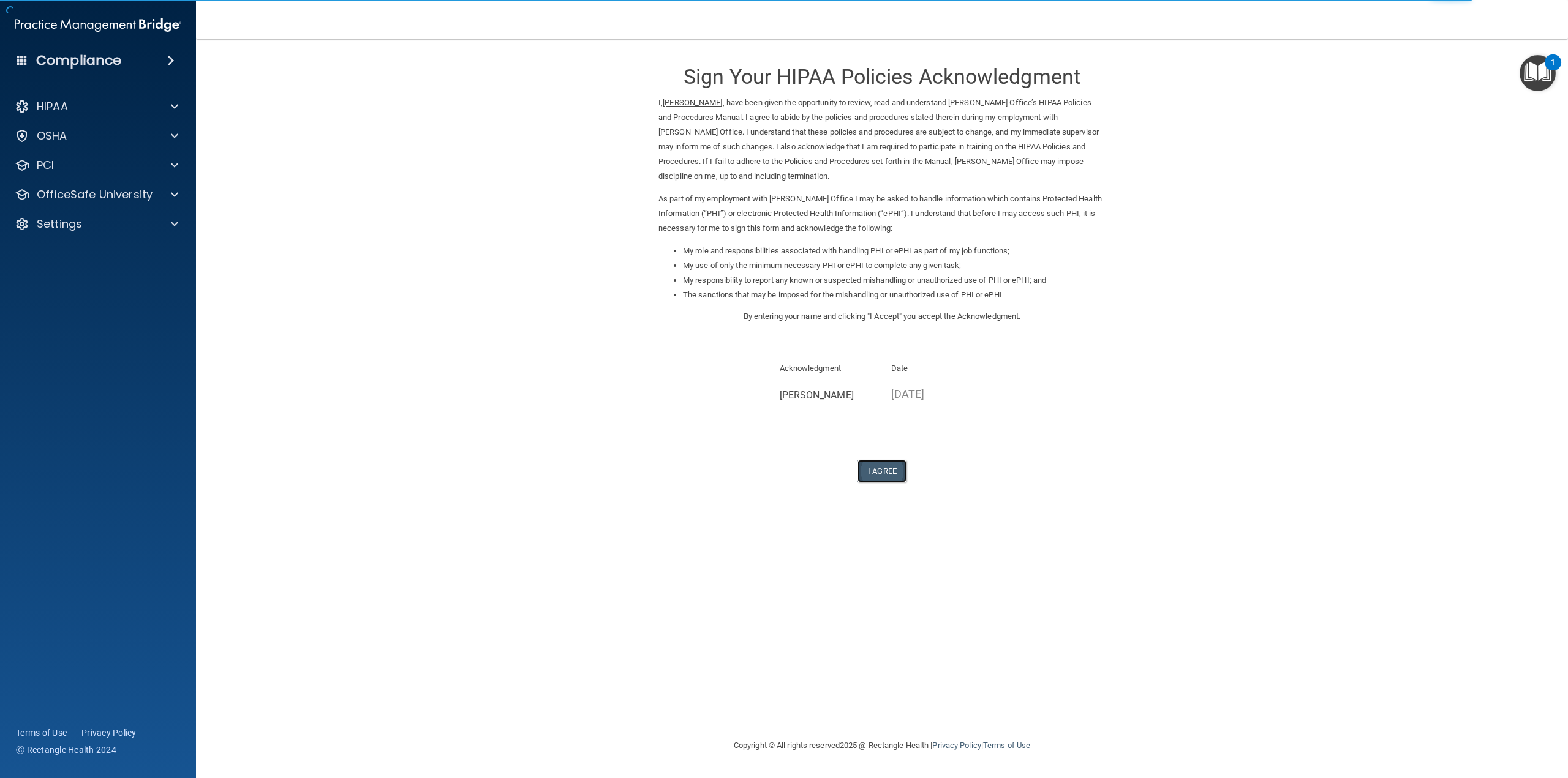
click at [884, 476] on button "I Agree" at bounding box center [882, 471] width 49 height 23
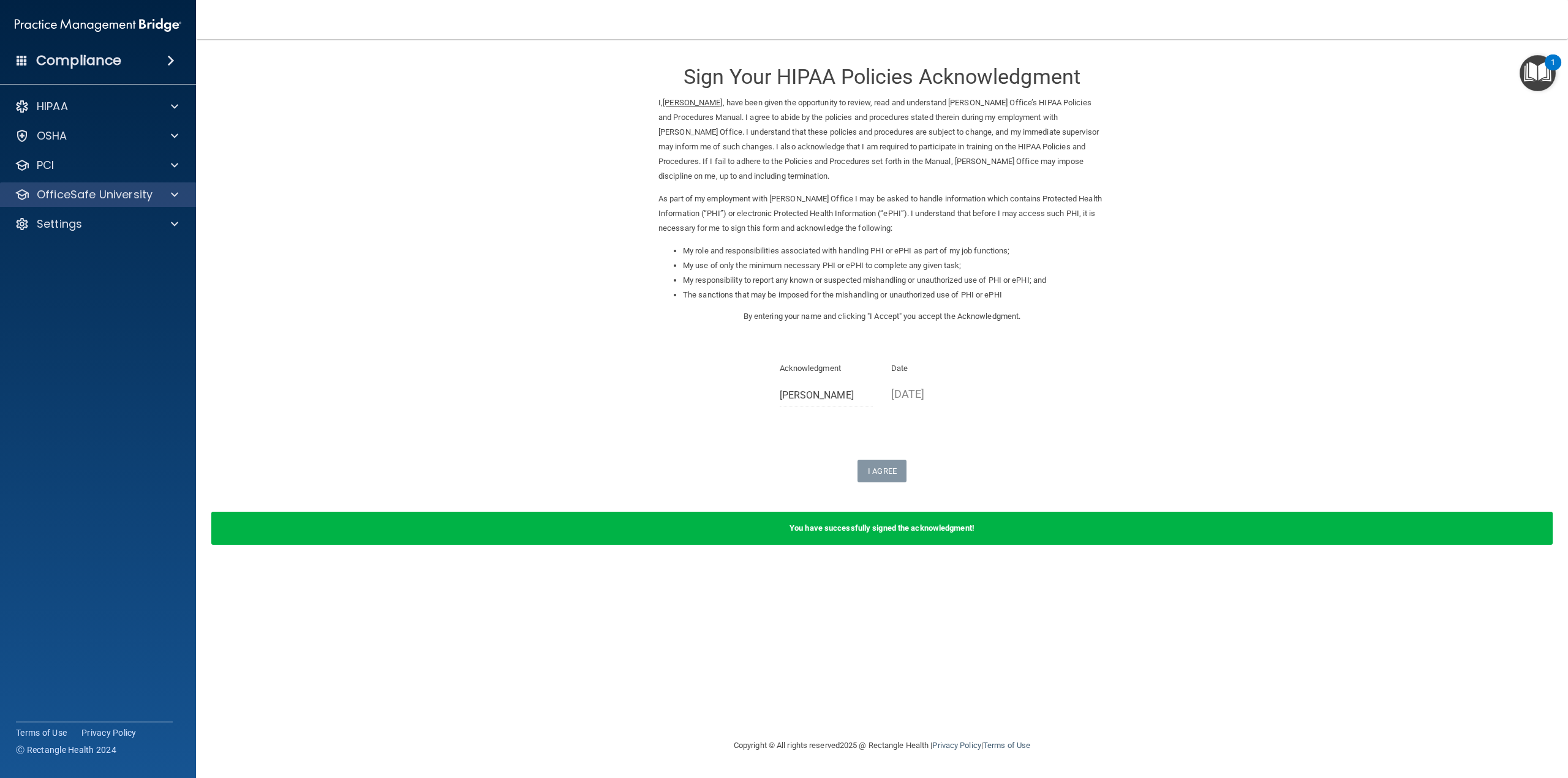
click at [119, 185] on div "OfficeSafe University" at bounding box center [98, 194] width 197 height 25
click at [191, 195] on div "OfficeSafe University" at bounding box center [98, 194] width 197 height 25
click at [180, 192] on div at bounding box center [172, 194] width 30 height 15
click at [146, 216] on link "HIPAA Training" at bounding box center [84, 224] width 193 height 25
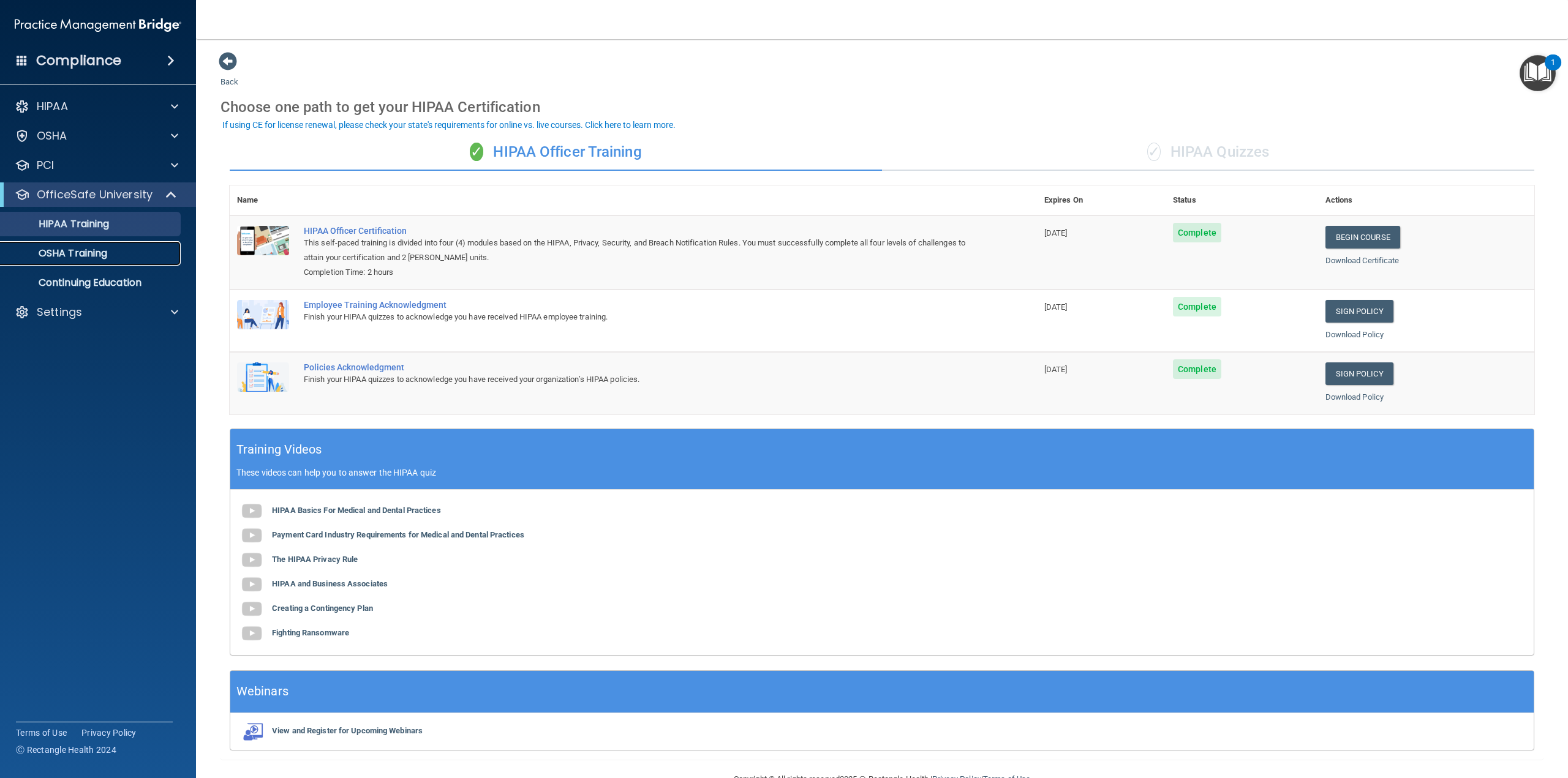
click at [115, 254] on div "OSHA Training" at bounding box center [91, 253] width 168 height 12
